Goal: Entertainment & Leisure: Consume media (video, audio)

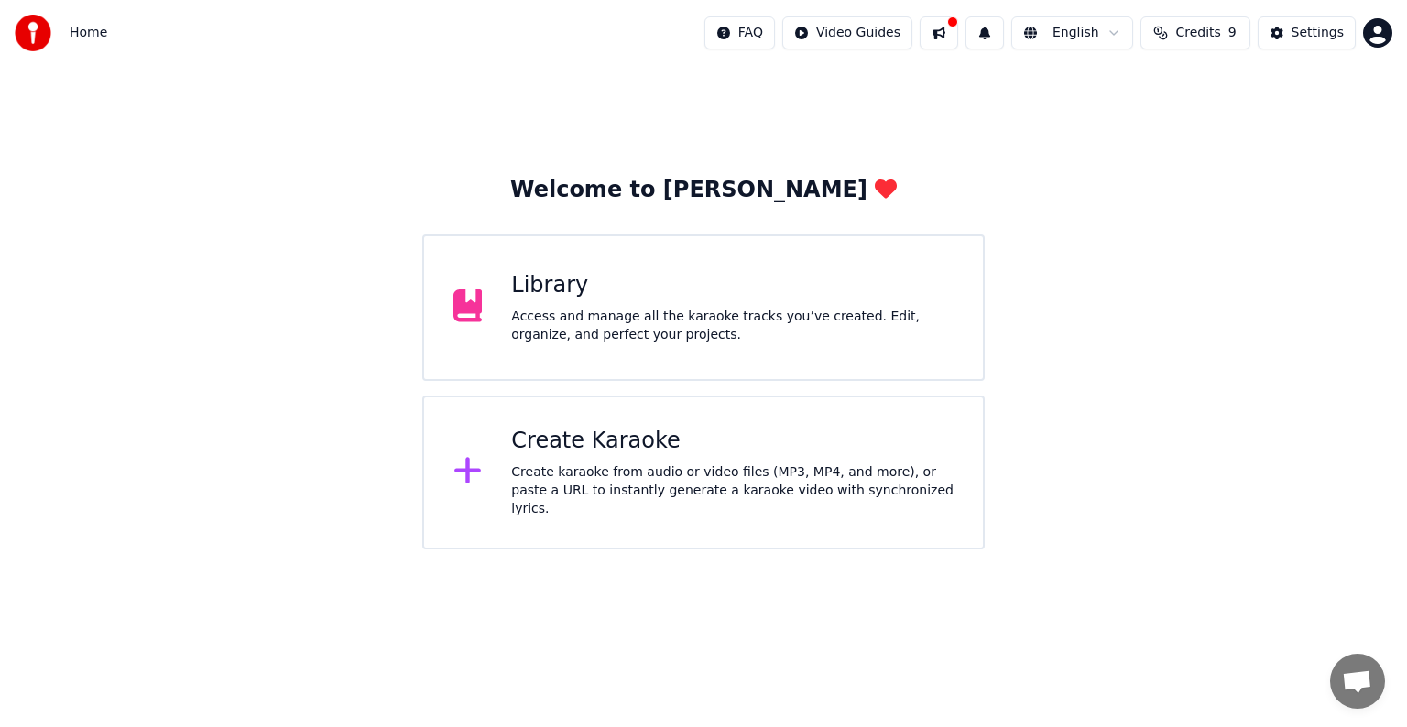
click at [876, 478] on div "Create karaoke from audio or video files (MP3, MP4, and more), or paste a URL t…" at bounding box center [732, 491] width 442 height 55
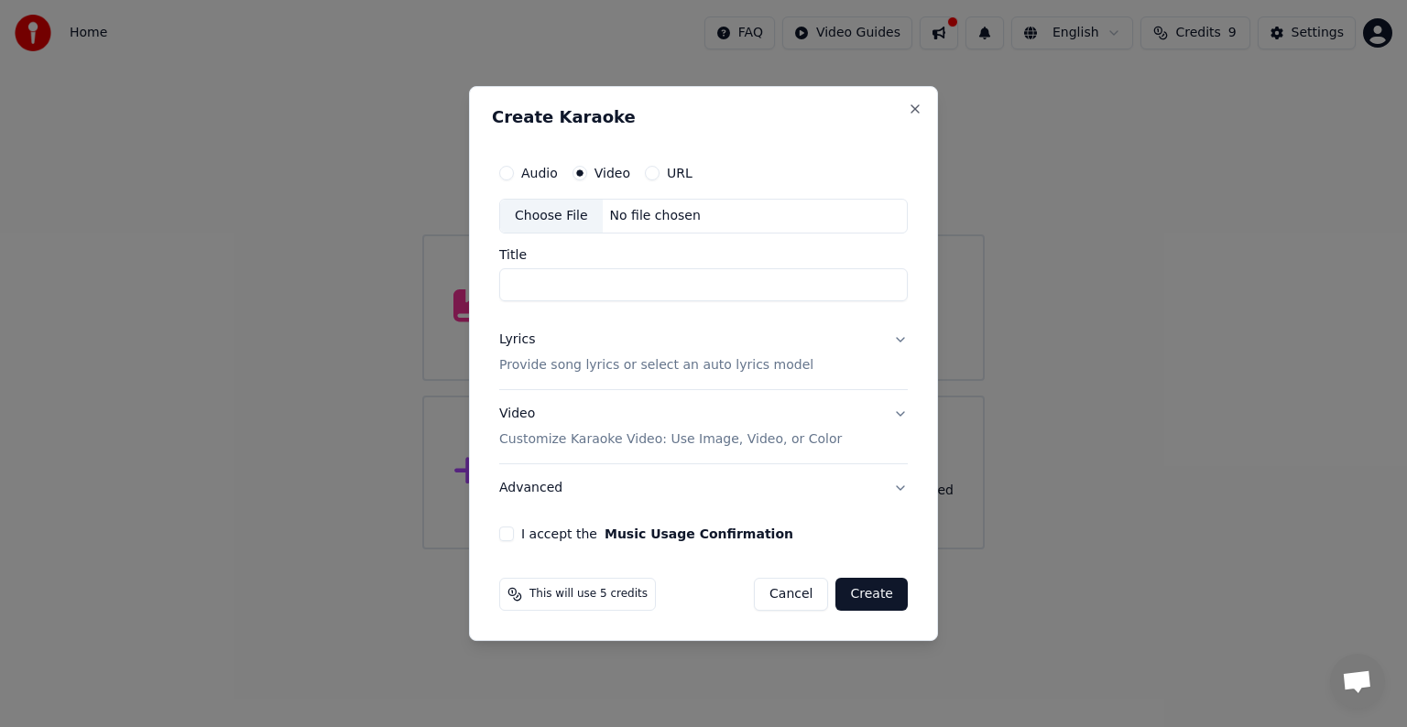
click at [806, 590] on button "Cancel" at bounding box center [791, 594] width 74 height 33
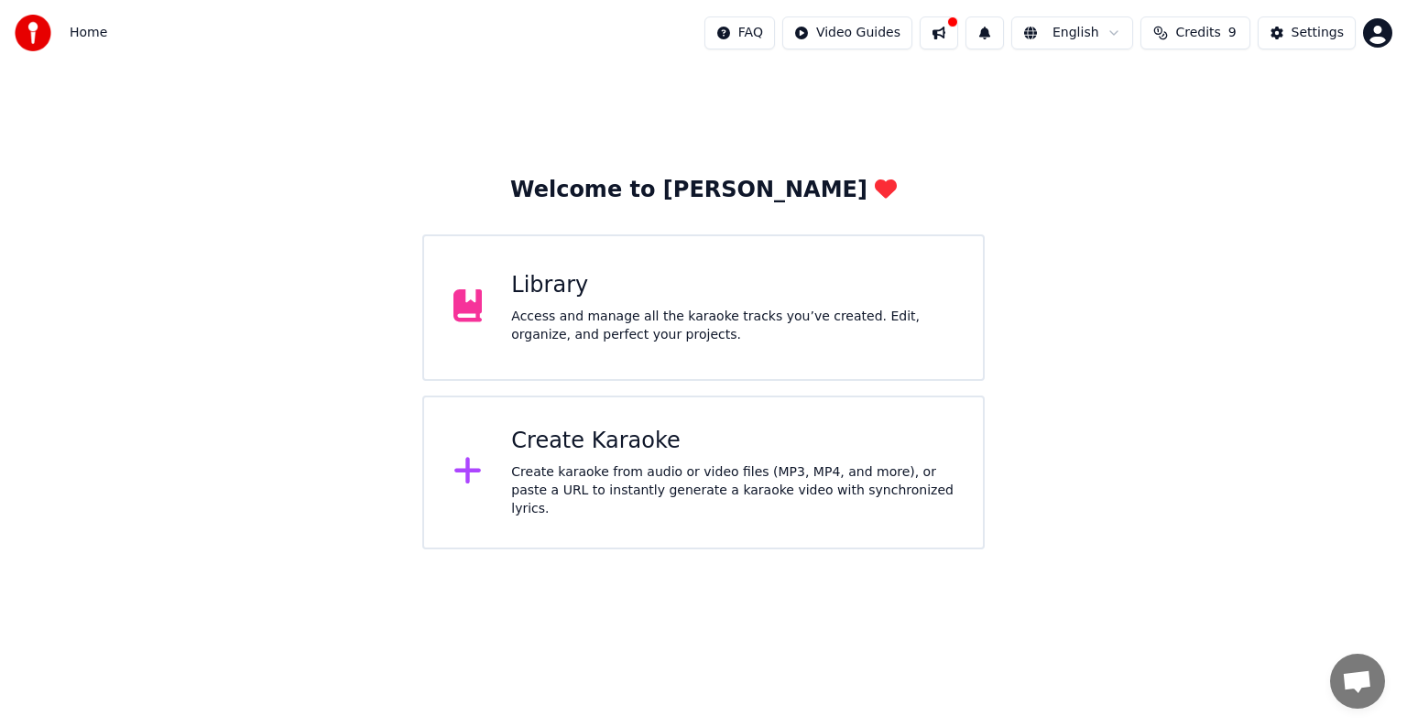
click at [894, 300] on div "Library Access and manage all the karaoke tracks you’ve created. Edit, organize…" at bounding box center [732, 307] width 442 height 73
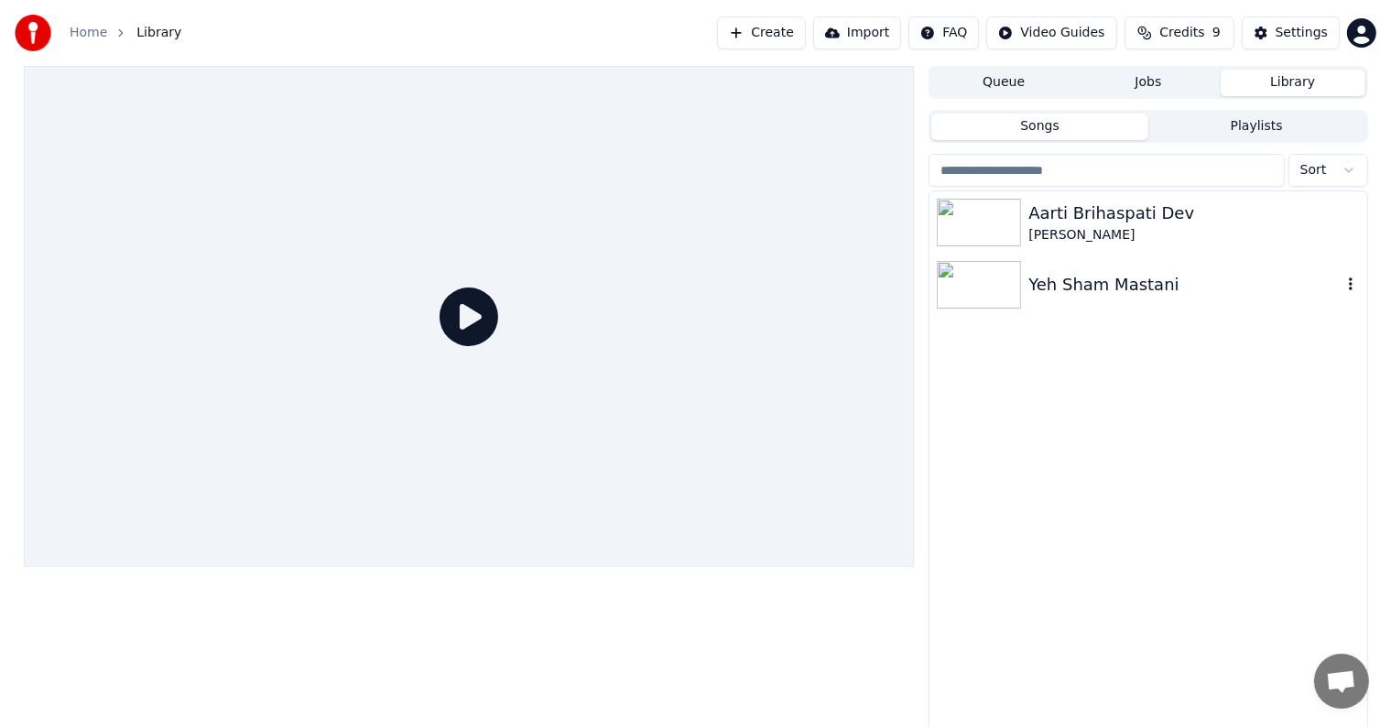
click at [1003, 289] on img at bounding box center [979, 285] width 84 height 48
